Goal: Find specific page/section: Find specific page/section

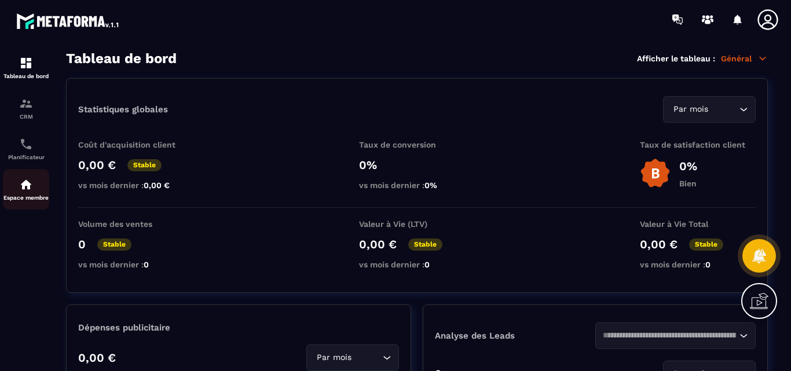
click at [26, 185] on img at bounding box center [26, 185] width 14 height 14
click at [24, 185] on img at bounding box center [26, 185] width 14 height 14
click at [25, 185] on img at bounding box center [26, 185] width 14 height 14
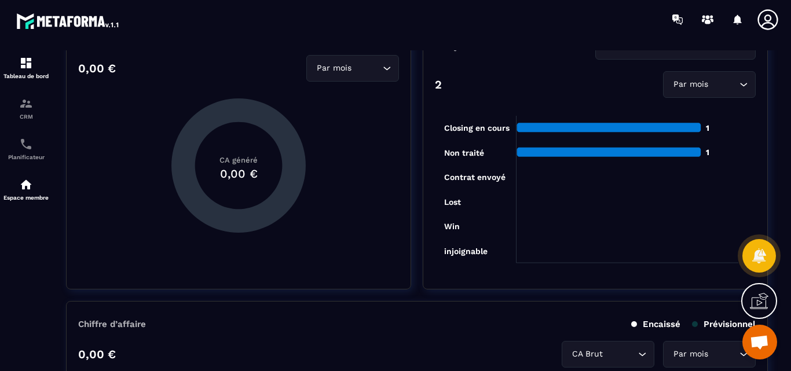
scroll to position [58, 0]
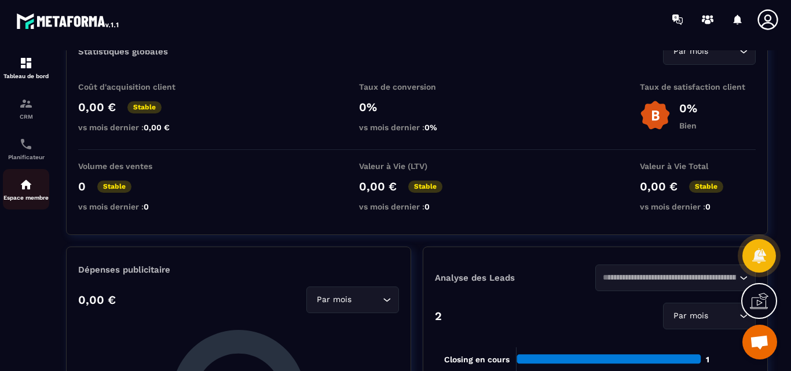
click at [24, 191] on img at bounding box center [26, 185] width 14 height 14
